Goal: Information Seeking & Learning: Find specific fact

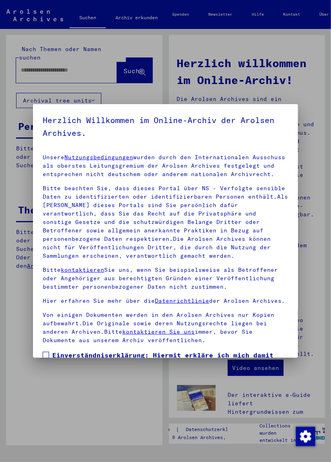
scroll to position [92, 0]
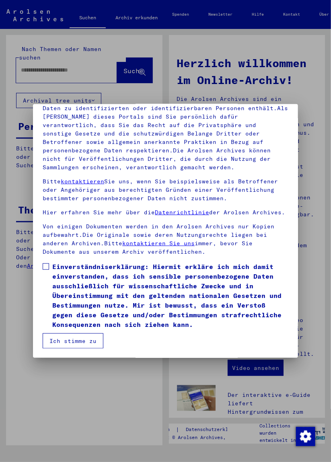
click at [59, 338] on button "Ich stimme zu" at bounding box center [73, 340] width 61 height 15
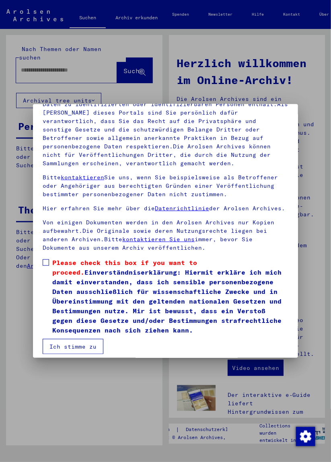
click at [63, 354] on button "Ich stimme zu" at bounding box center [73, 346] width 61 height 15
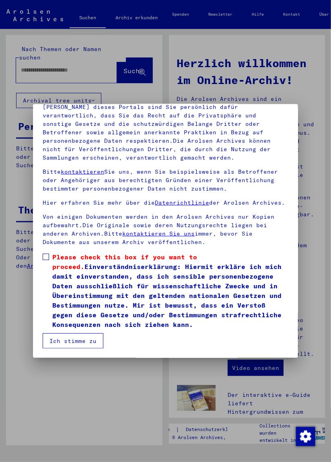
click at [45, 254] on span at bounding box center [46, 257] width 6 height 6
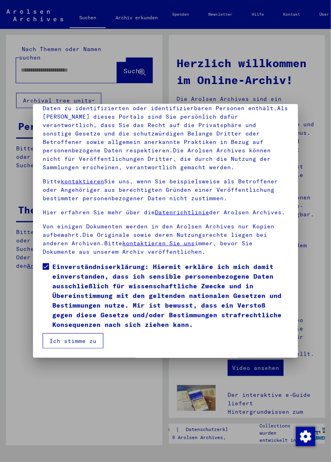
click at [60, 342] on button "Ich stimme zu" at bounding box center [73, 340] width 61 height 15
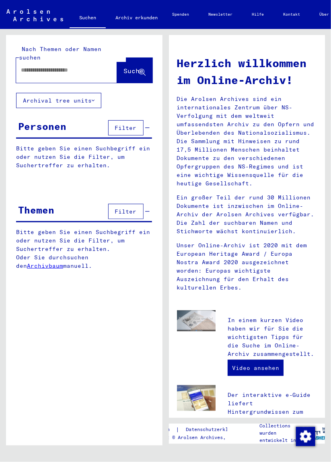
click at [43, 66] on input "text" at bounding box center [57, 70] width 72 height 8
type input "**********"
click at [125, 67] on span "Suche" at bounding box center [134, 71] width 20 height 8
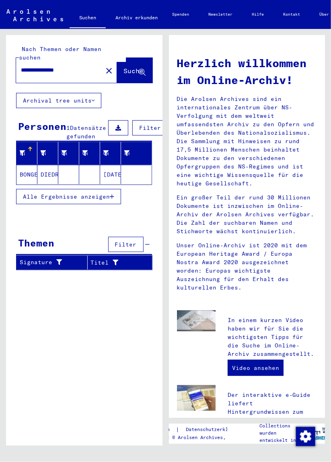
click at [39, 176] on mat-cell "DIEDRICH" at bounding box center [47, 174] width 21 height 19
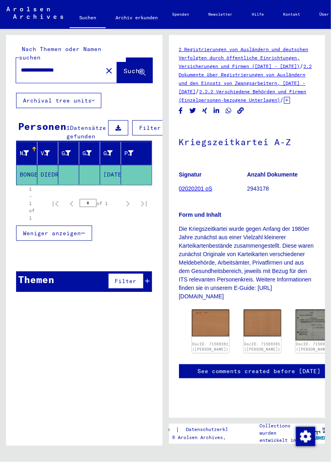
scroll to position [85, 0]
click at [200, 309] on div "DocID: 71569391 ([PERSON_NAME])" at bounding box center [210, 331] width 39 height 45
click at [204, 342] on link "DocID: 71569391 ([PERSON_NAME])" at bounding box center [210, 347] width 38 height 10
